Goal: Task Accomplishment & Management: Manage account settings

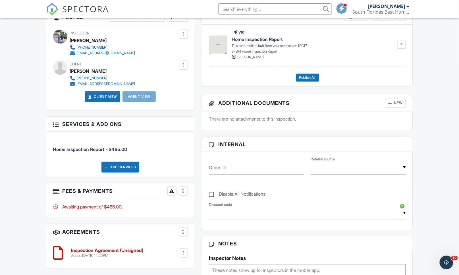
click at [262, 13] on input "text" at bounding box center [275, 8] width 114 height 11
type input "bowden"
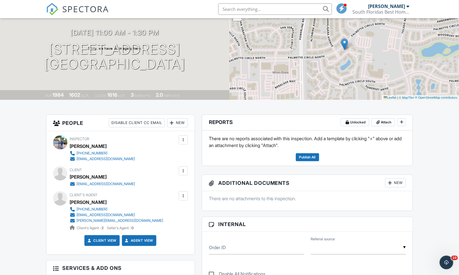
scroll to position [63, 0]
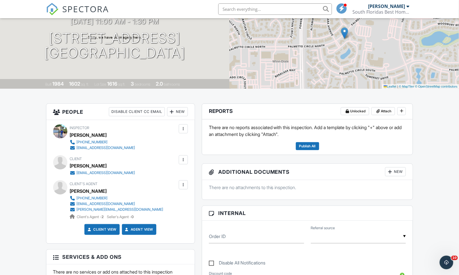
click at [281, 9] on input "text" at bounding box center [275, 8] width 114 height 11
type input "morgan"
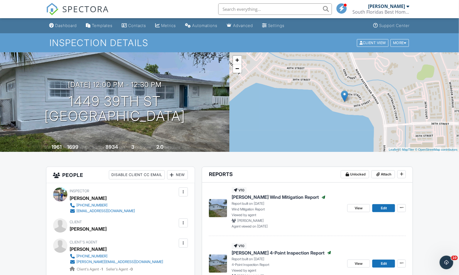
click at [246, 9] on input "text" at bounding box center [275, 8] width 114 height 11
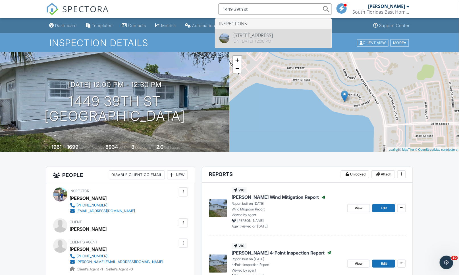
type input "1449 39th st"
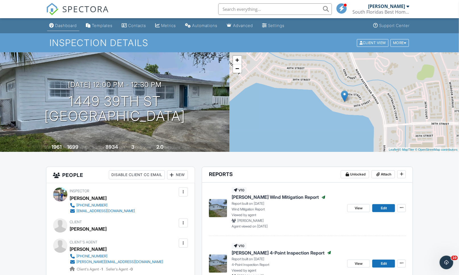
click at [64, 30] on link "Dashboard" at bounding box center [63, 25] width 32 height 11
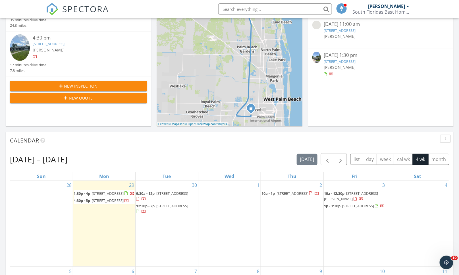
scroll to position [221, 0]
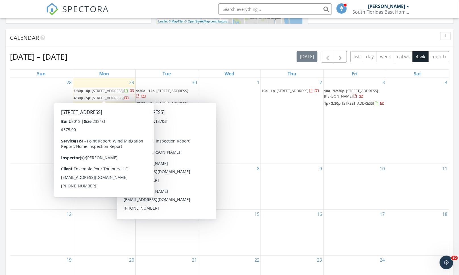
click at [107, 90] on span "119 Castle Island Pl, Jupiter 33458" at bounding box center [108, 90] width 32 height 5
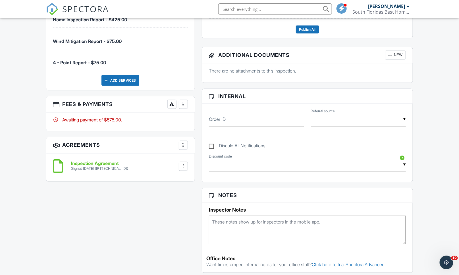
scroll to position [292, 0]
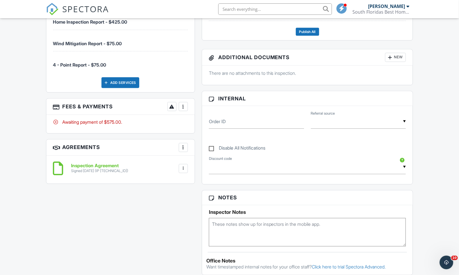
click at [181, 108] on div at bounding box center [184, 107] width 6 height 6
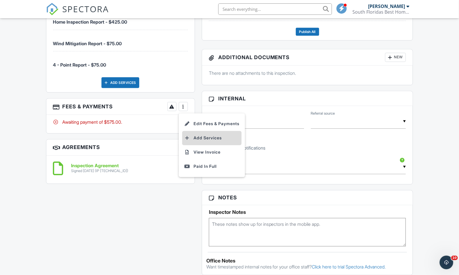
click at [196, 137] on li "Add Services" at bounding box center [211, 138] width 59 height 14
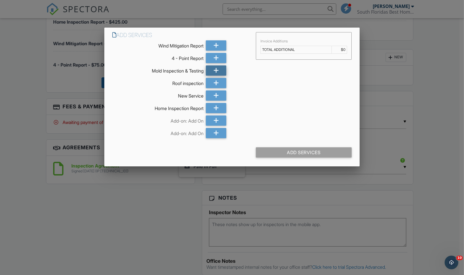
click at [212, 71] on div at bounding box center [216, 70] width 20 height 10
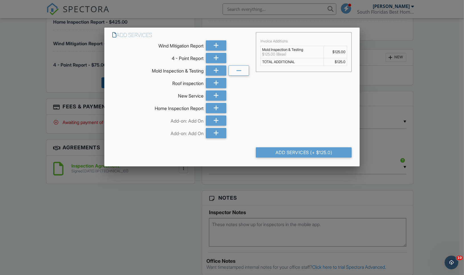
click at [175, 222] on div at bounding box center [232, 144] width 464 height 344
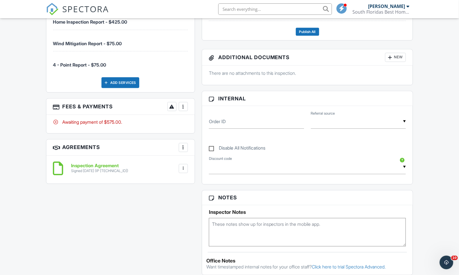
click at [211, 149] on label "Disable All Notifications" at bounding box center [237, 149] width 57 height 7
click at [211, 147] on input "Disable All Notifications" at bounding box center [211, 146] width 4 height 4
checkbox input "true"
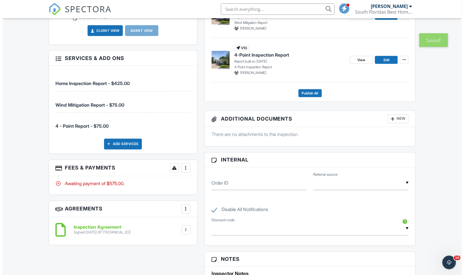
scroll to position [354, 0]
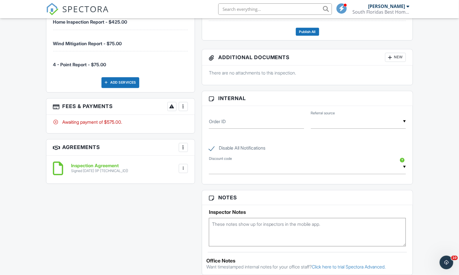
click at [185, 108] on div at bounding box center [184, 107] width 6 height 6
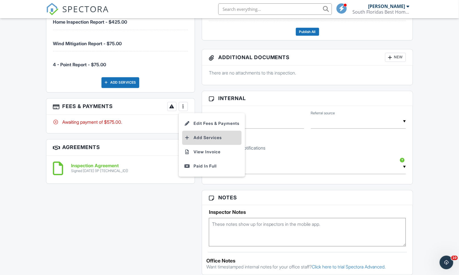
click at [208, 141] on li "Add Services" at bounding box center [211, 138] width 59 height 14
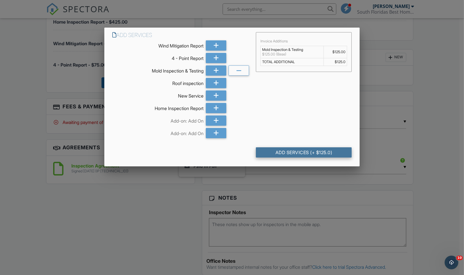
click at [268, 152] on div "Add Services (+ $125.0)" at bounding box center [304, 152] width 96 height 10
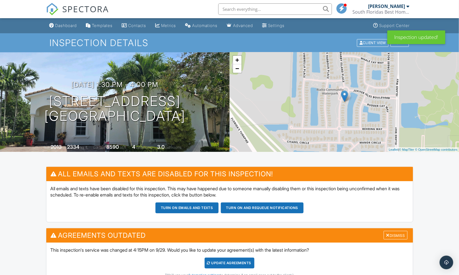
click at [230, 263] on div "Update Agreements" at bounding box center [230, 263] width 50 height 11
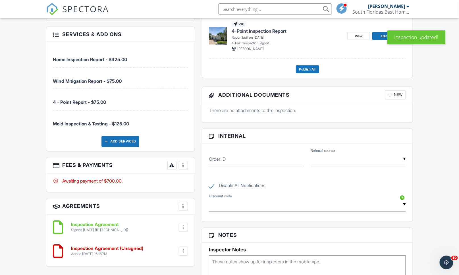
click at [184, 253] on div at bounding box center [184, 252] width 6 height 6
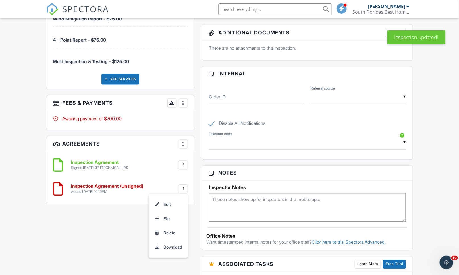
scroll to position [379, 0]
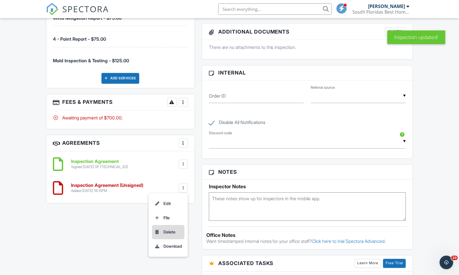
click at [172, 233] on li "Delete" at bounding box center [168, 232] width 32 height 14
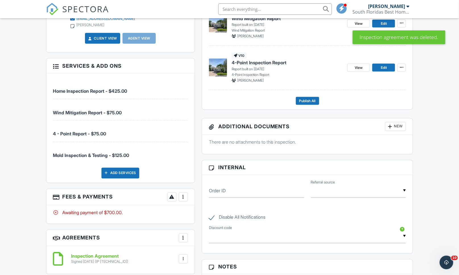
click at [115, 156] on span "Mold Inspection & Testing - $125.00" at bounding box center [91, 156] width 76 height 6
click at [183, 201] on div "More" at bounding box center [183, 197] width 9 height 9
click at [221, 216] on li "Edit Fees & Payments" at bounding box center [211, 214] width 59 height 14
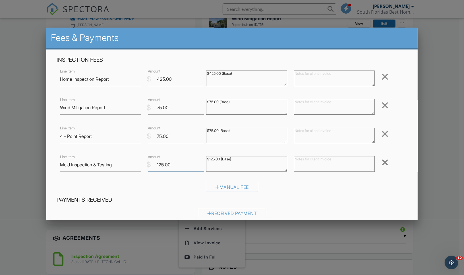
click at [160, 167] on input "125.00" at bounding box center [176, 165] width 56 height 14
click at [161, 165] on input "125.00" at bounding box center [176, 165] width 56 height 14
click at [162, 166] on input "125.00" at bounding box center [176, 165] width 56 height 14
type input "250.00"
click at [212, 161] on textarea "$125.00 (Base)" at bounding box center [246, 164] width 81 height 16
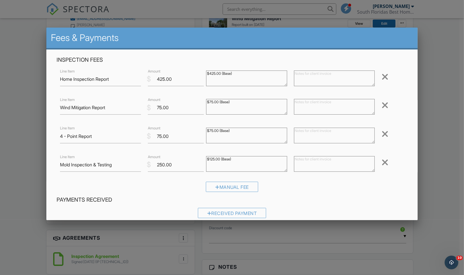
click at [212, 161] on textarea "$125.00 (Base)" at bounding box center [246, 164] width 81 height 16
click at [209, 162] on textarea "$125.00 (Base)" at bounding box center [246, 164] width 81 height 16
click at [212, 157] on textarea "$125.00 (Base)" at bounding box center [246, 164] width 81 height 16
type textarea "$200.00 (Base)"
click at [163, 165] on input "250.00" at bounding box center [176, 165] width 56 height 14
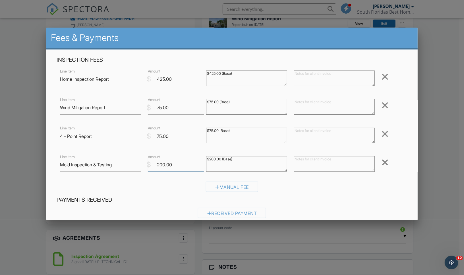
type input "200.00"
click at [372, 195] on div "Manual Fee" at bounding box center [232, 189] width 351 height 15
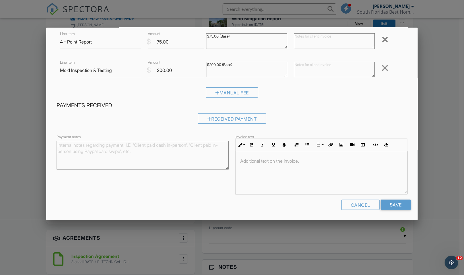
scroll to position [95, 0]
click at [392, 203] on input "Save" at bounding box center [396, 204] width 30 height 10
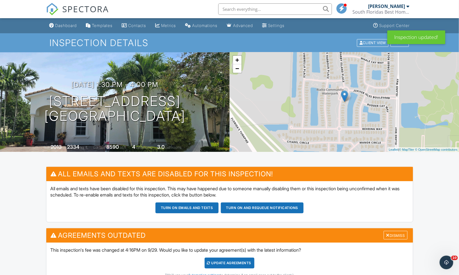
scroll to position [126, 0]
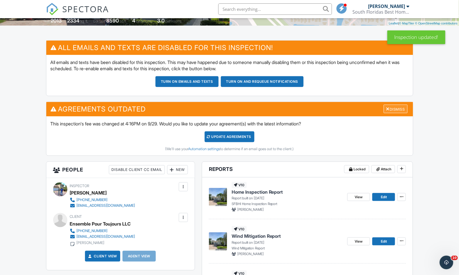
click at [400, 110] on div "Dismiss" at bounding box center [396, 109] width 24 height 9
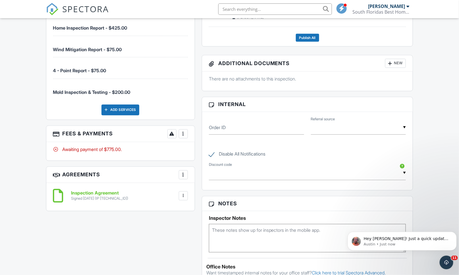
scroll to position [0, 0]
click at [184, 139] on h3 "Fees & Payments More Edit Fees & Payments Add Services View Invoice Paid In Full" at bounding box center [120, 134] width 148 height 16
click at [184, 137] on div at bounding box center [184, 134] width 6 height 6
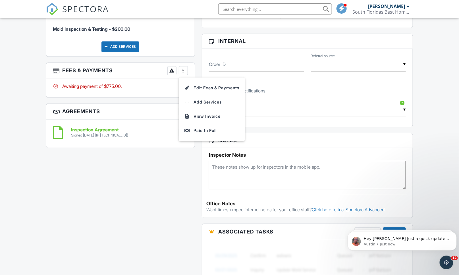
click at [120, 211] on div "All emails and texts are disabled for this inspection! All emails and texts hav…" at bounding box center [230, 69] width 374 height 627
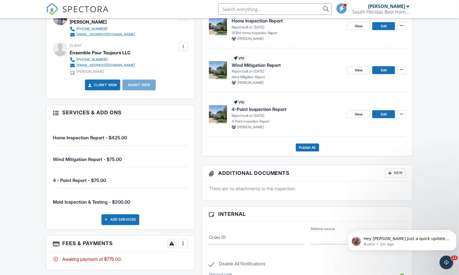
scroll to position [284, 0]
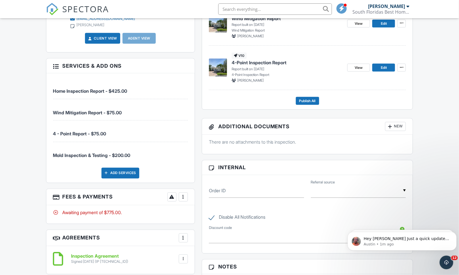
click at [183, 201] on div "More" at bounding box center [183, 197] width 9 height 9
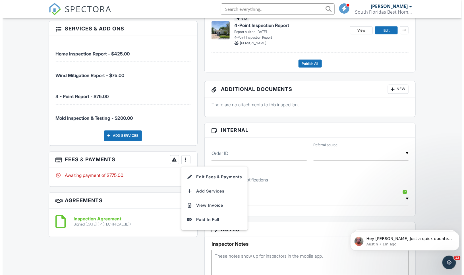
scroll to position [379, 0]
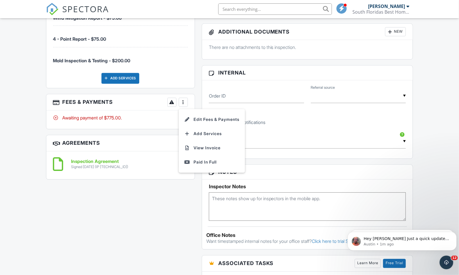
click at [168, 228] on div "All emails and texts are disabled for this inspection! All emails and texts hav…" at bounding box center [230, 101] width 374 height 627
click at [173, 221] on div "All emails and texts are disabled for this inspection! All emails and texts hav…" at bounding box center [230, 101] width 374 height 627
click at [183, 101] on div at bounding box center [184, 103] width 6 height 6
click at [200, 119] on li "Edit Fees & Payments" at bounding box center [211, 120] width 59 height 14
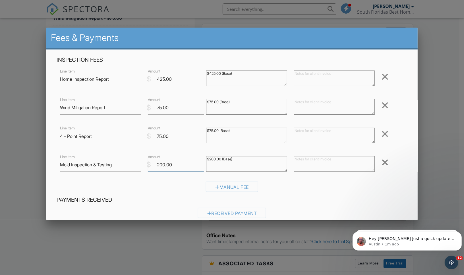
click at [163, 164] on input "200.00" at bounding box center [176, 165] width 56 height 14
type input "175.00"
click at [346, 187] on div "Manual Fee" at bounding box center [232, 189] width 351 height 15
click at [214, 161] on textarea "$200.00 (Base)" at bounding box center [246, 164] width 81 height 16
type textarea "$175.00 (Base)"
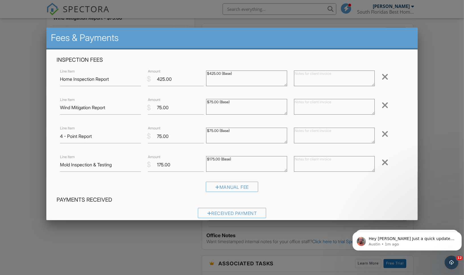
click at [319, 193] on div "Manual Fee" at bounding box center [232, 189] width 351 height 15
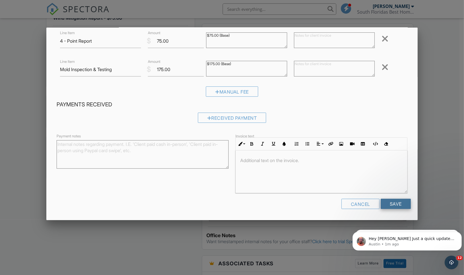
click at [391, 206] on input "Save" at bounding box center [396, 204] width 30 height 10
